Goal: Task Accomplishment & Management: Manage account settings

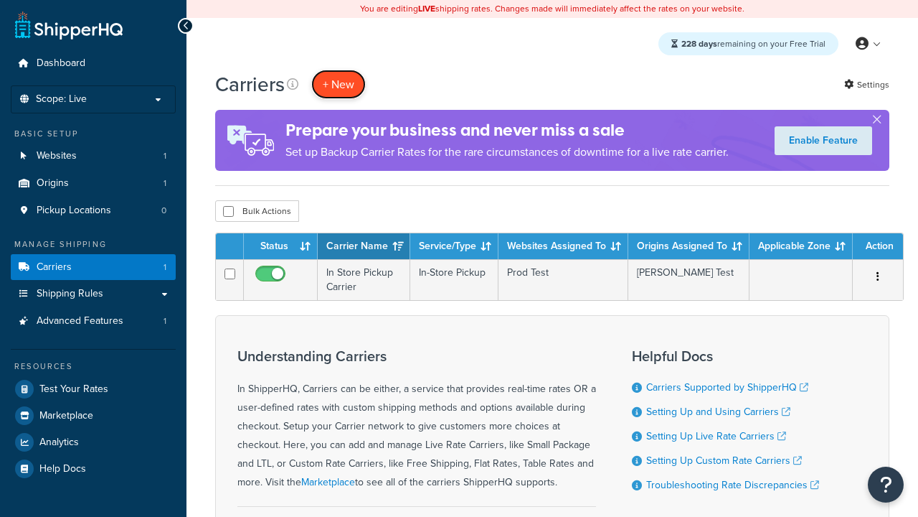
click at [339, 84] on button "+ New" at bounding box center [338, 84] width 55 height 29
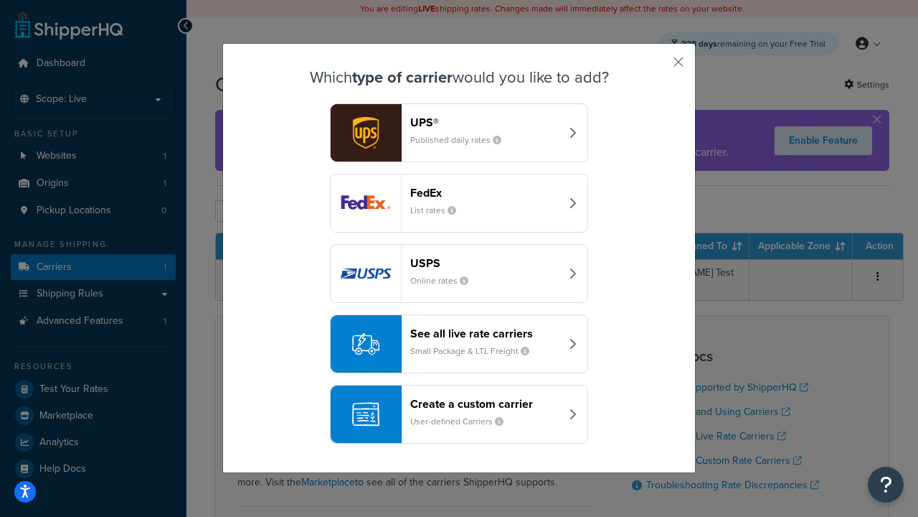
click at [485, 192] on header "FedEx" at bounding box center [485, 193] width 150 height 14
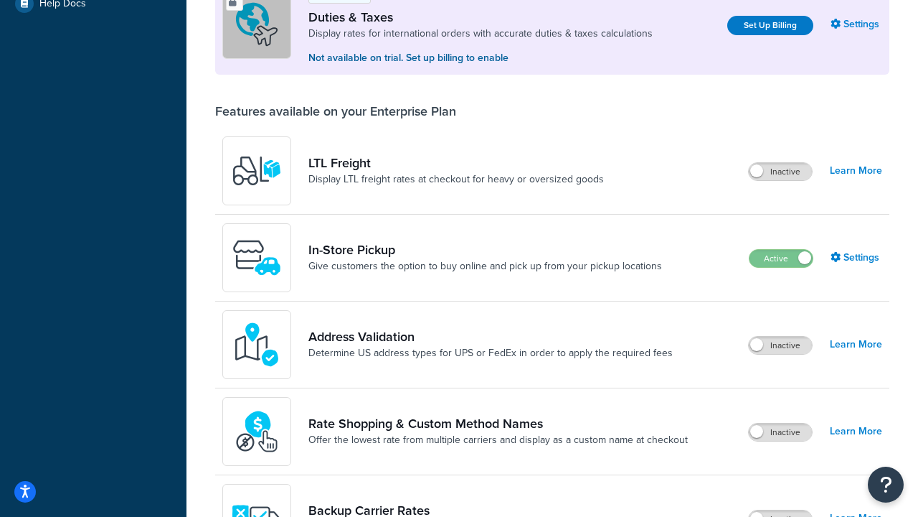
scroll to position [438, 0]
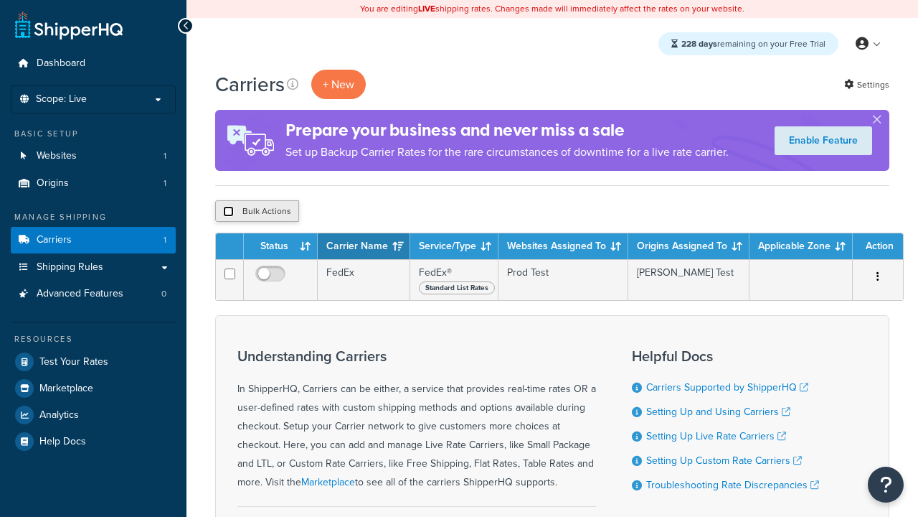
click at [228, 212] on input "checkbox" at bounding box center [228, 211] width 11 height 11
checkbox input "true"
click at [386, 212] on button "Delete" at bounding box center [383, 211] width 50 height 22
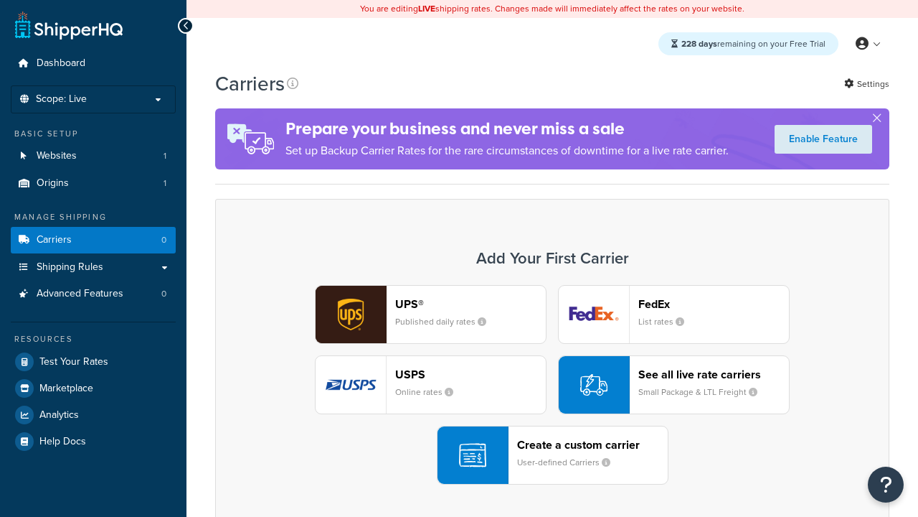
click at [430, 314] on div "UPS® Published daily rates" at bounding box center [470, 314] width 151 height 34
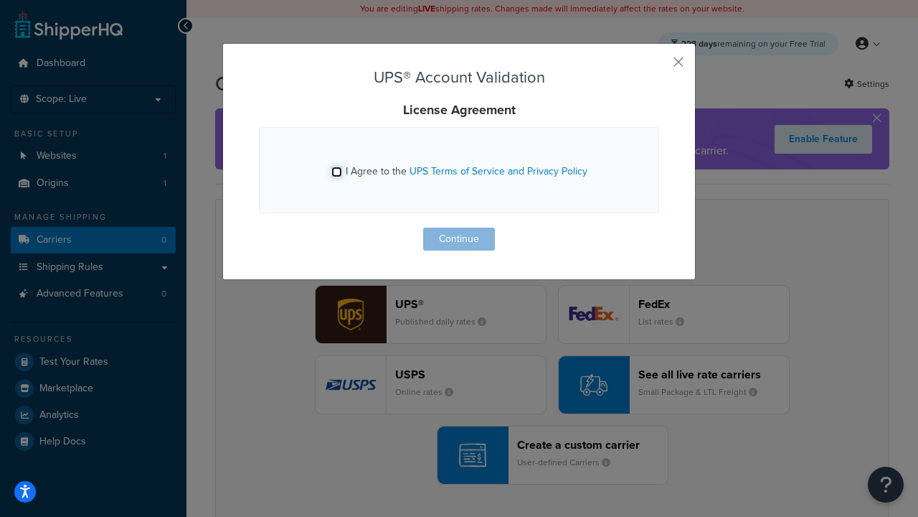
click at [336, 171] on input "I Agree to the UPS Terms of Service and Privacy Policy" at bounding box center [336, 171] width 11 height 11
checkbox input "true"
click at [459, 239] on button "Continue" at bounding box center [459, 238] width 72 height 23
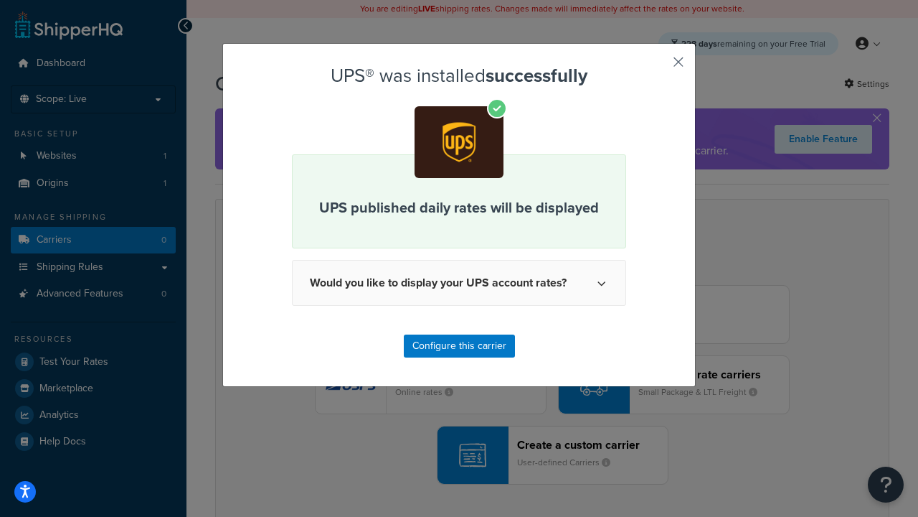
click at [657, 67] on button "button" at bounding box center [658, 67] width 4 height 4
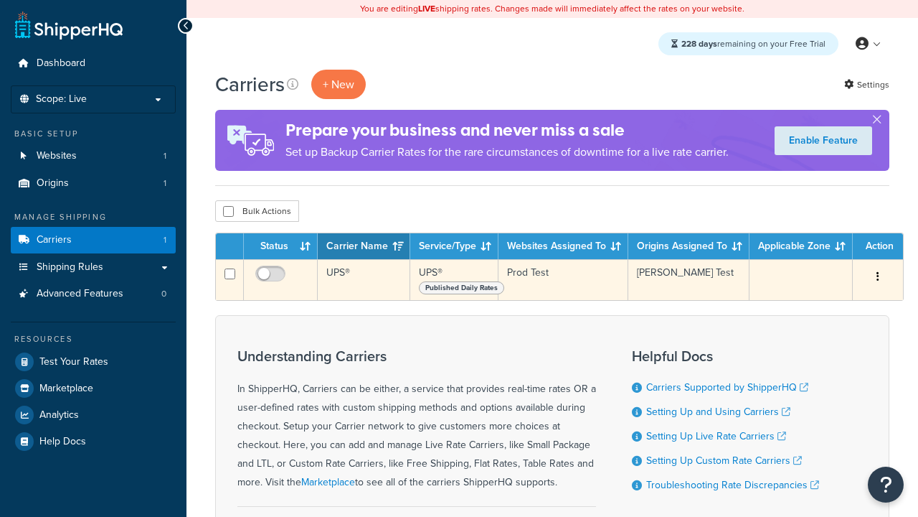
click at [878, 278] on icon "button" at bounding box center [878, 276] width 3 height 10
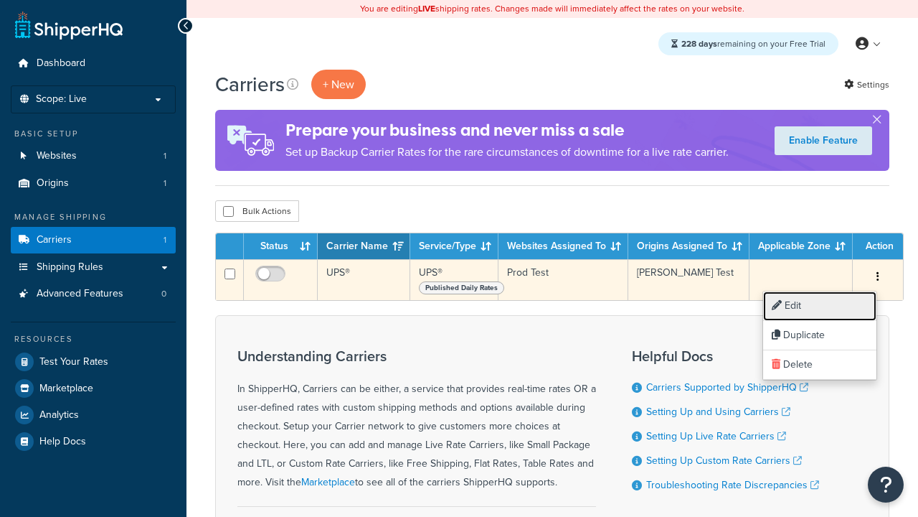
click at [820, 306] on link "Edit" at bounding box center [819, 305] width 113 height 29
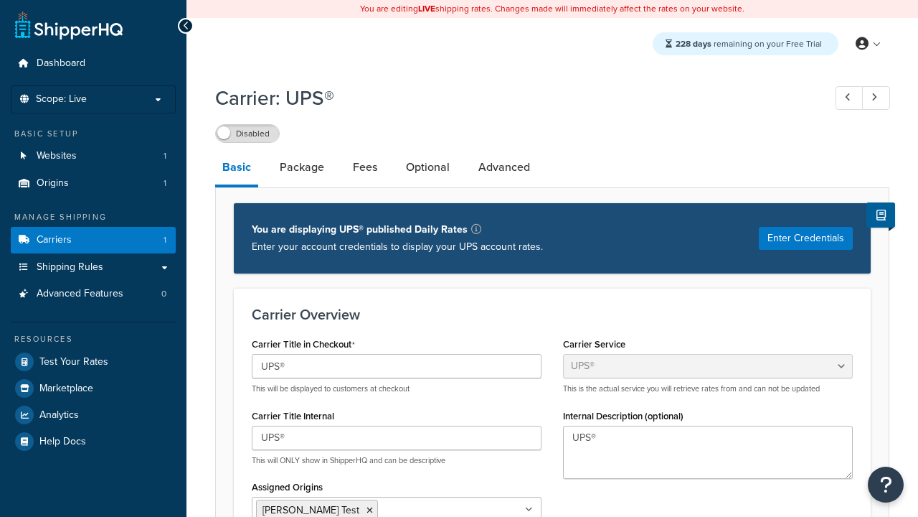
select select "ups"
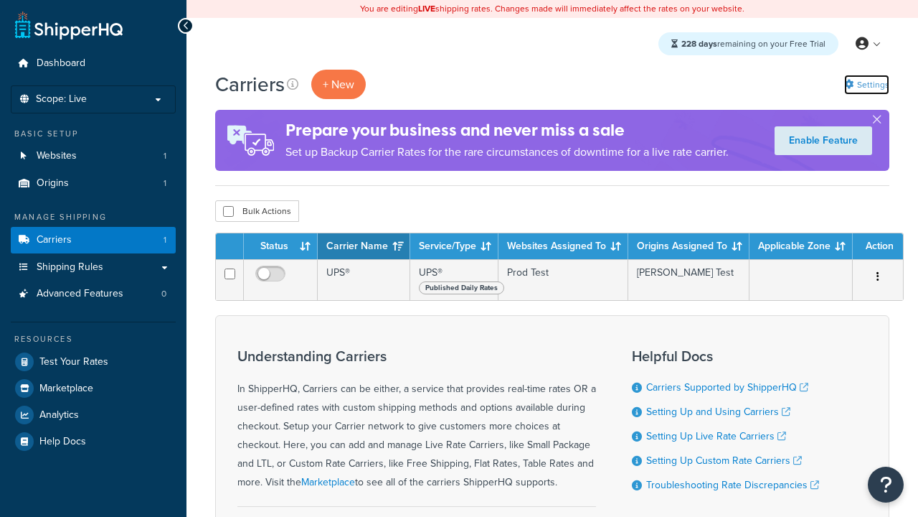
click at [866, 84] on link "Settings" at bounding box center [866, 85] width 45 height 20
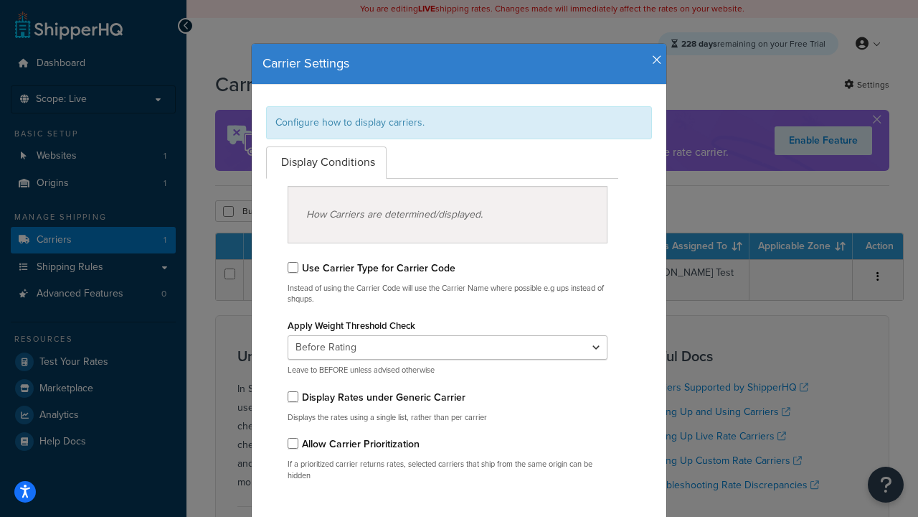
click at [459, 122] on div "Configure how to display carriers." at bounding box center [459, 122] width 386 height 33
click at [293, 267] on input "Use Carrier Type for Carrier Code" at bounding box center [293, 267] width 11 height 11
checkbox input "true"
click at [293, 396] on input "Display Rates under Generic Carrier" at bounding box center [293, 396] width 11 height 11
checkbox input "true"
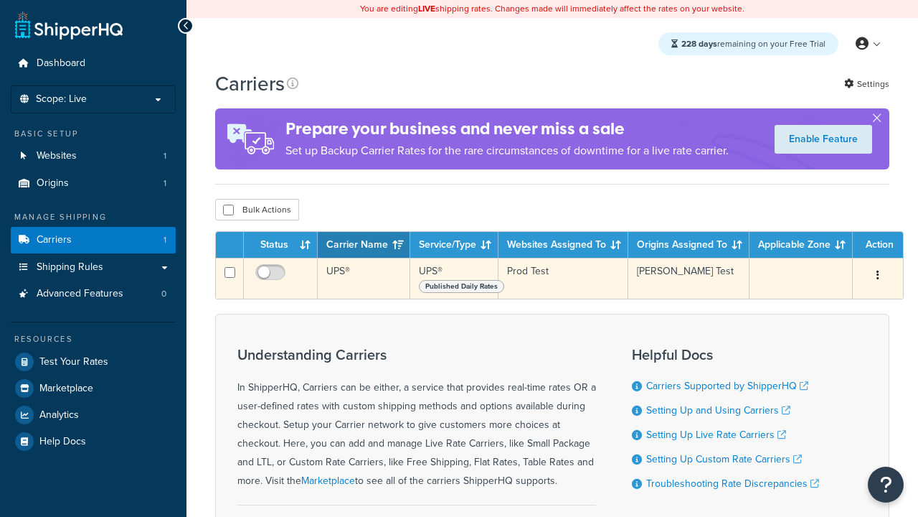
click at [878, 278] on icon "button" at bounding box center [878, 275] width 3 height 10
click at [0, 0] on link "Edit" at bounding box center [0, 0] width 0 height 0
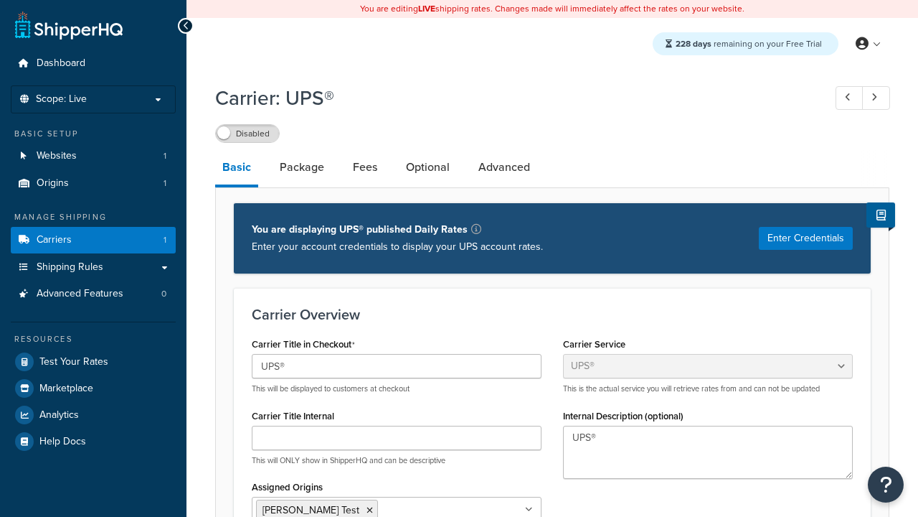
select select "ups"
type input "UPS Live Rates Carrier"
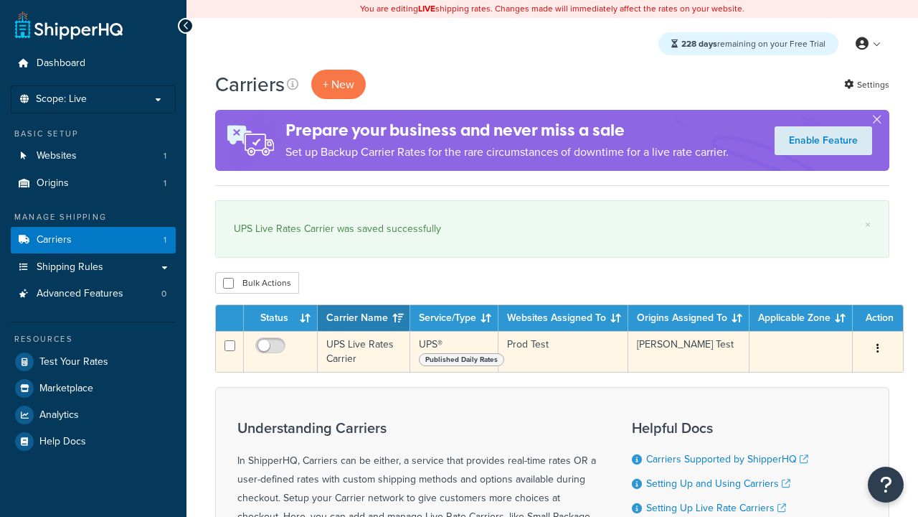
click at [878, 349] on icon "button" at bounding box center [878, 348] width 3 height 10
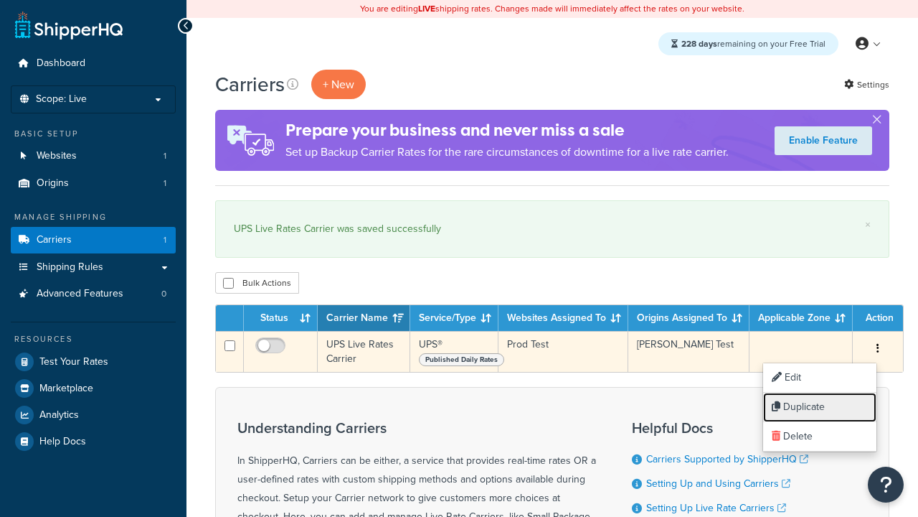
click at [820, 407] on link "Duplicate" at bounding box center [819, 406] width 113 height 29
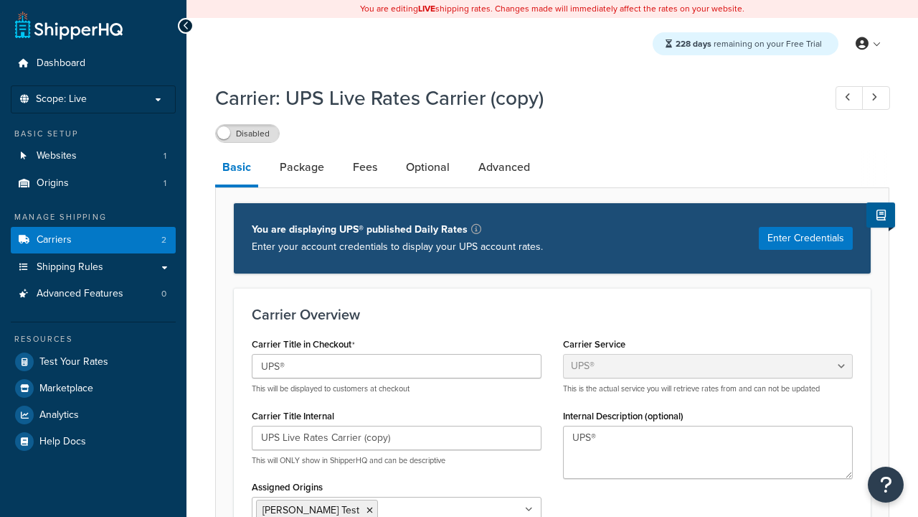
select select "ups"
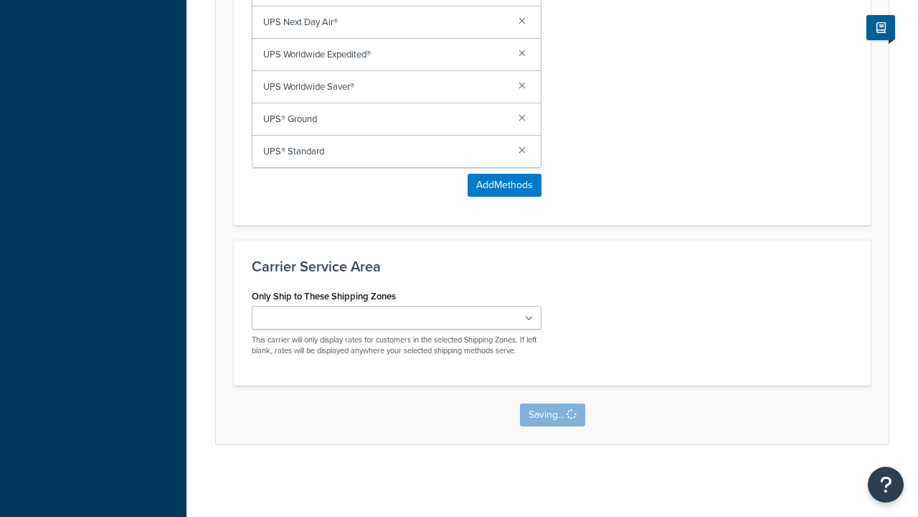
scroll to position [0, 0]
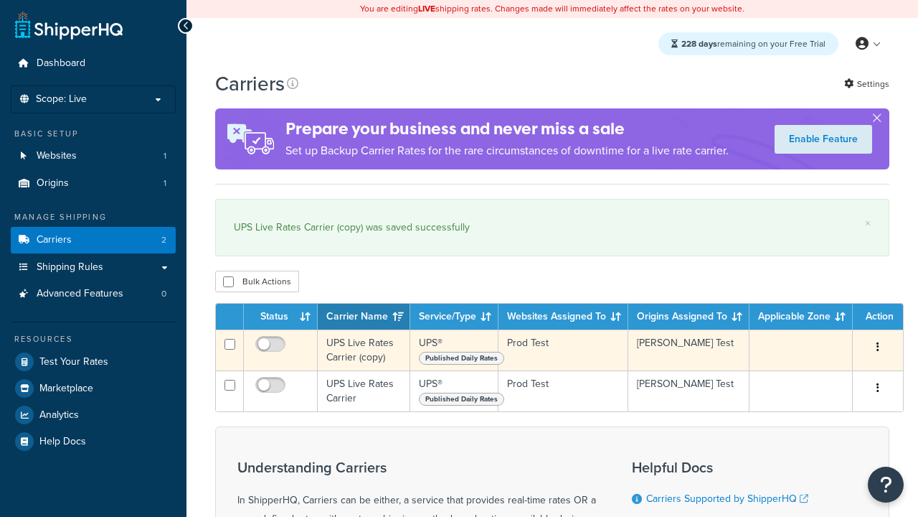
click at [878, 349] on icon "button" at bounding box center [878, 347] width 3 height 10
click at [0, 0] on link "Delete" at bounding box center [0, 0] width 0 height 0
